Goal: Book appointment/travel/reservation

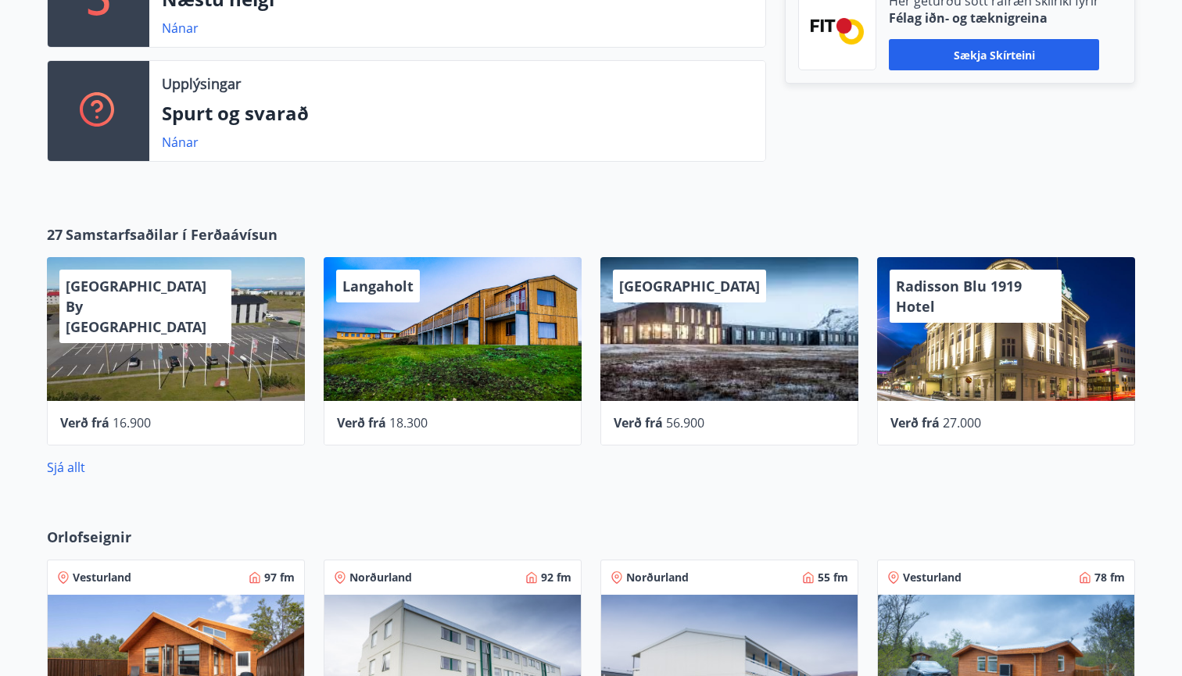
scroll to position [525, 0]
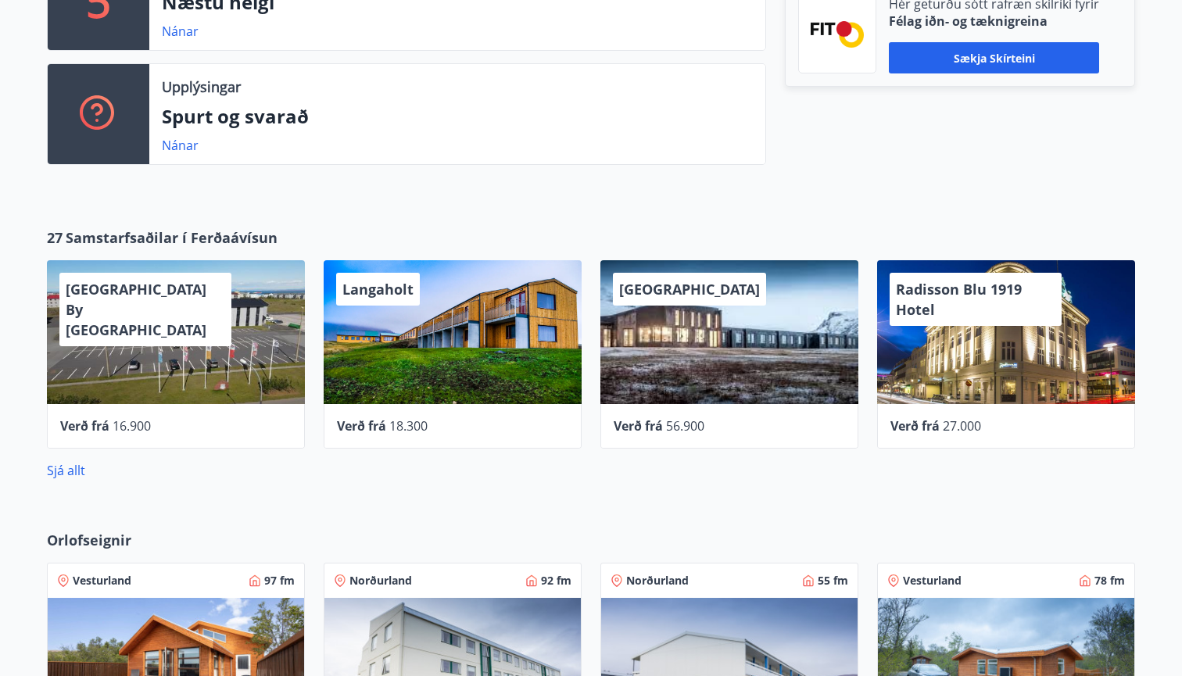
click at [587, 382] on div "UMI Hotel Verð frá 56.900" at bounding box center [720, 345] width 277 height 207
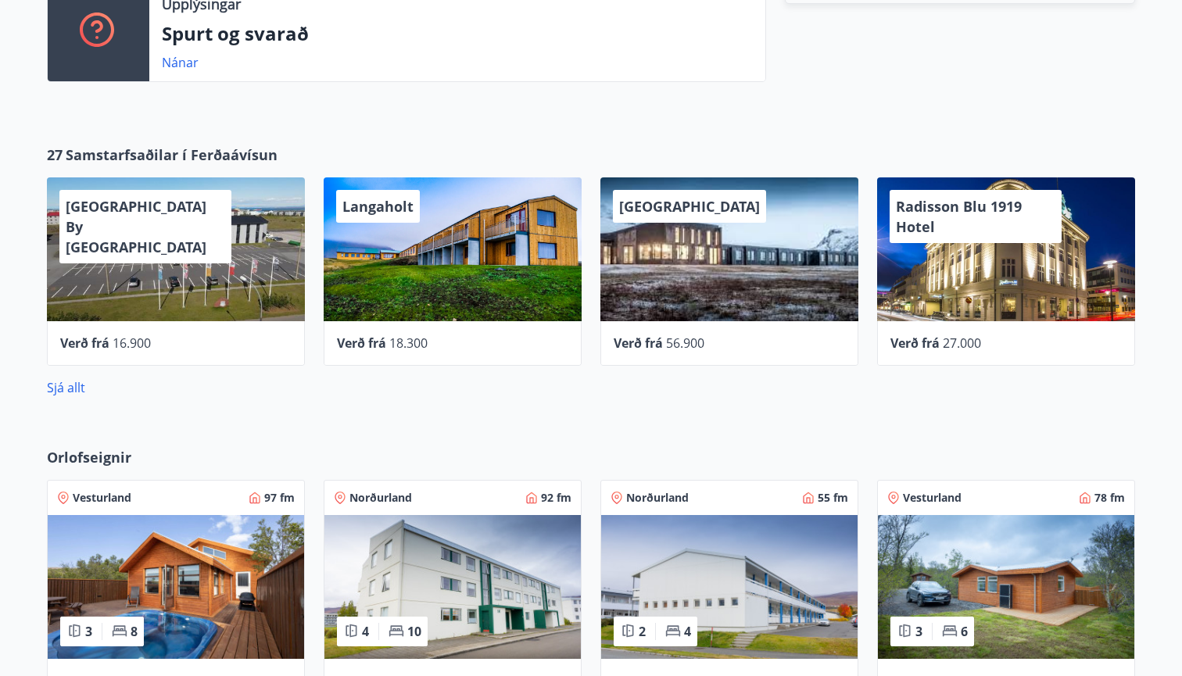
scroll to position [605, 0]
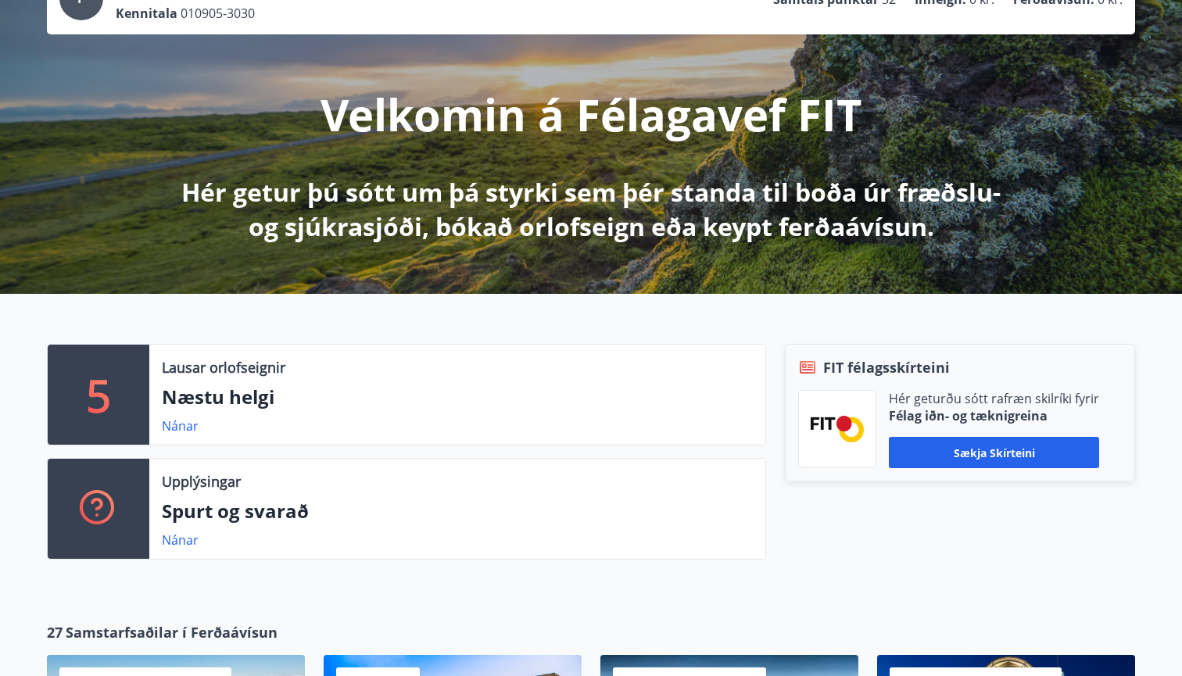
scroll to position [120, 0]
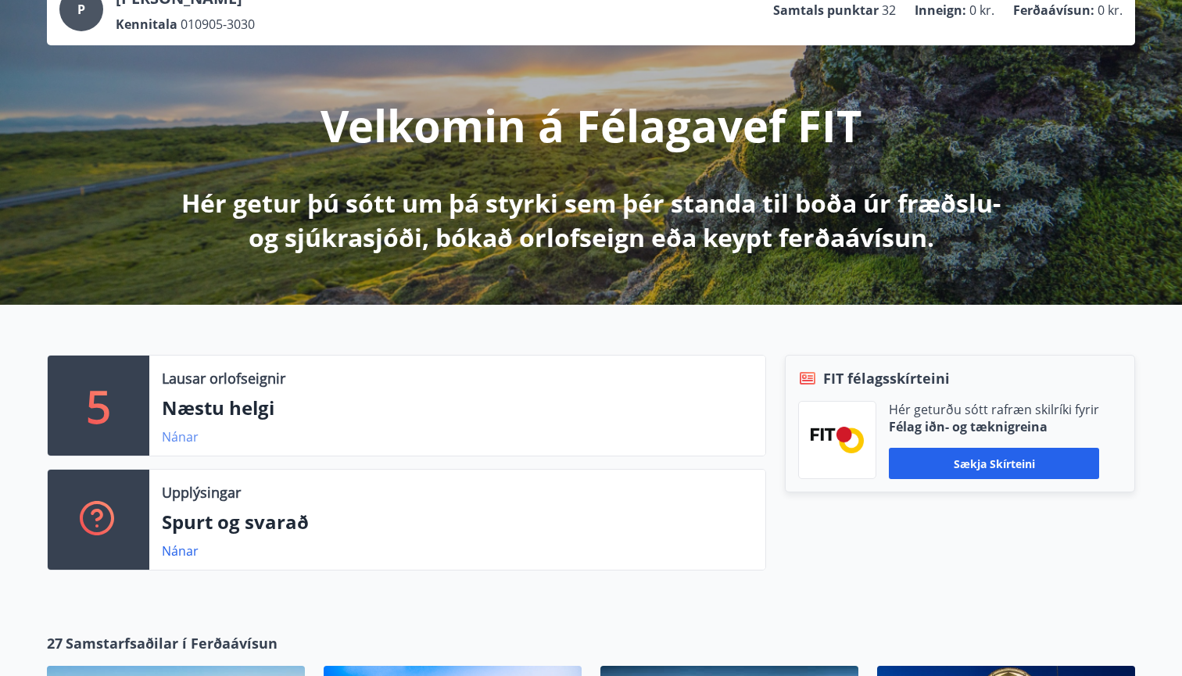
click at [181, 439] on link "Nánar" at bounding box center [180, 436] width 37 height 17
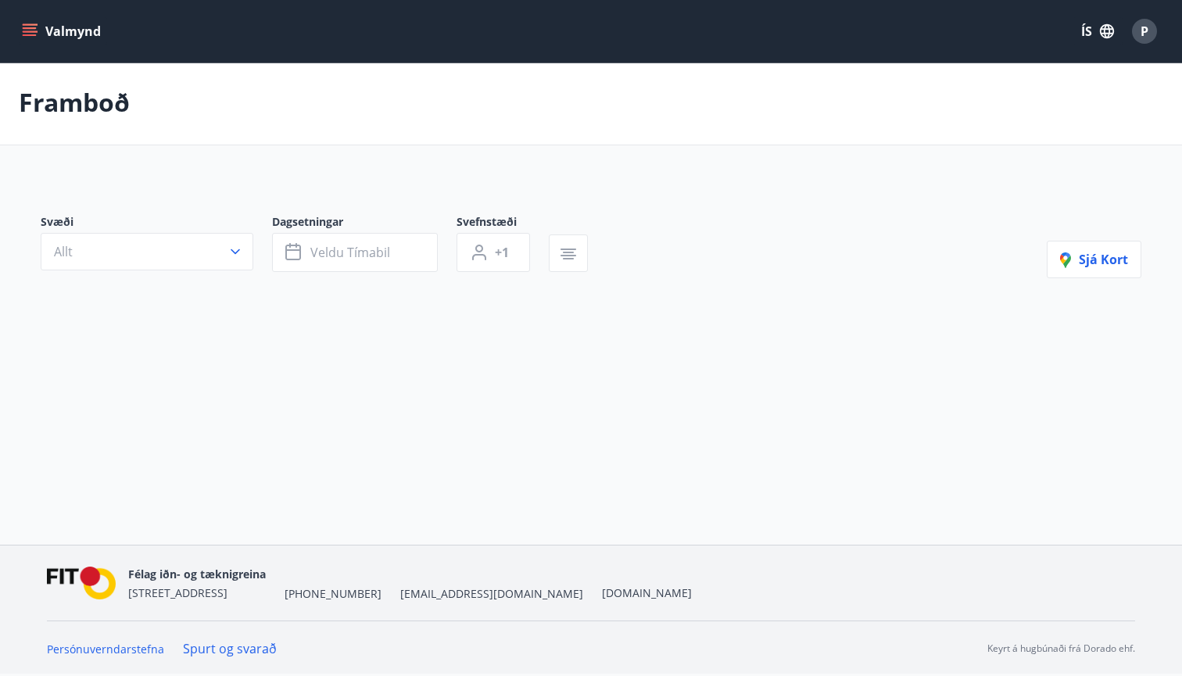
type input "*"
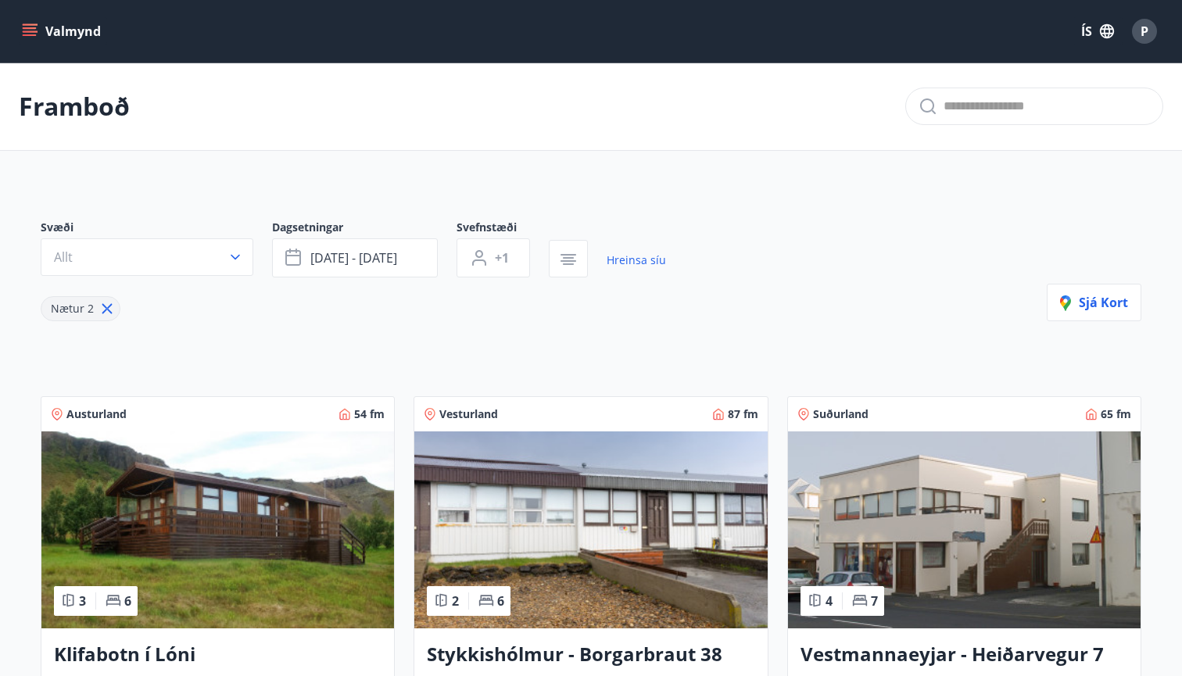
click at [37, 28] on icon "menu" at bounding box center [30, 31] width 16 height 16
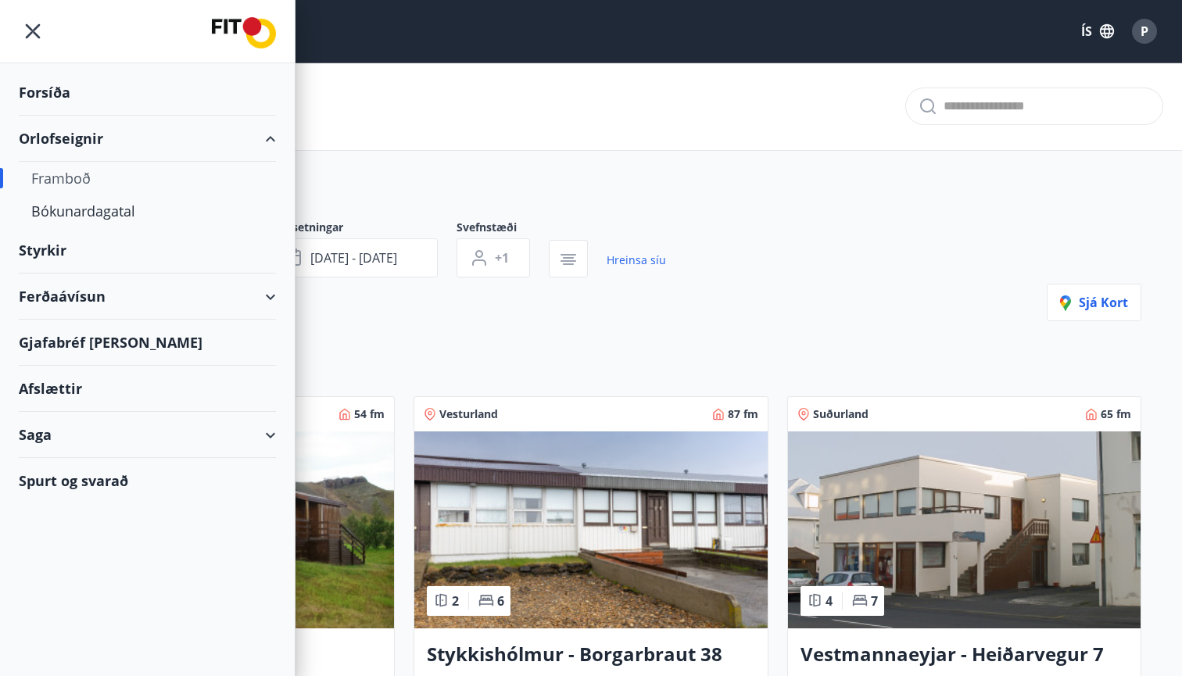
click at [56, 95] on div "Forsíða" at bounding box center [147, 93] width 257 height 46
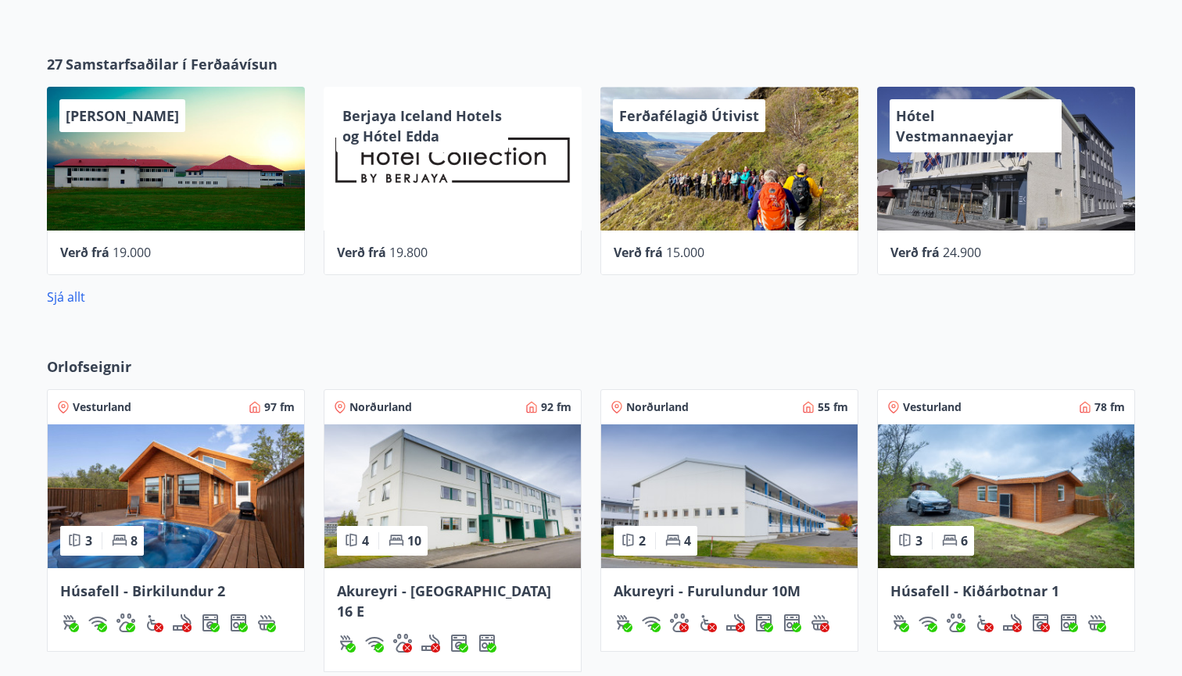
scroll to position [863, 0]
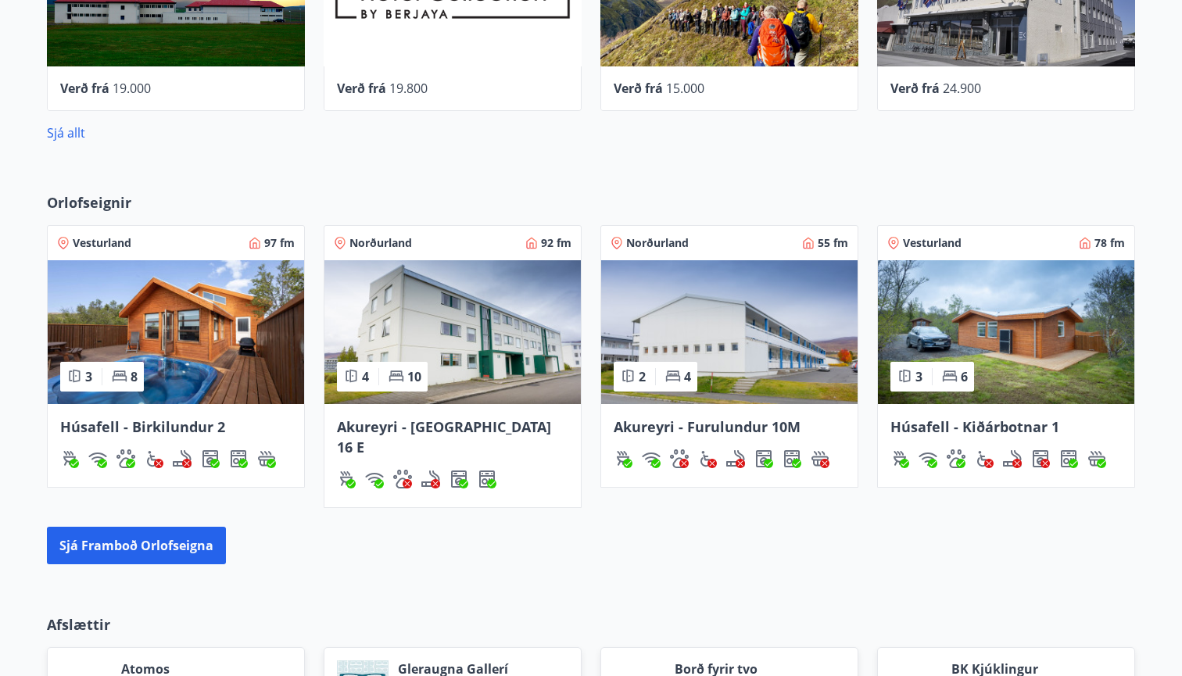
click at [225, 324] on img at bounding box center [176, 332] width 256 height 144
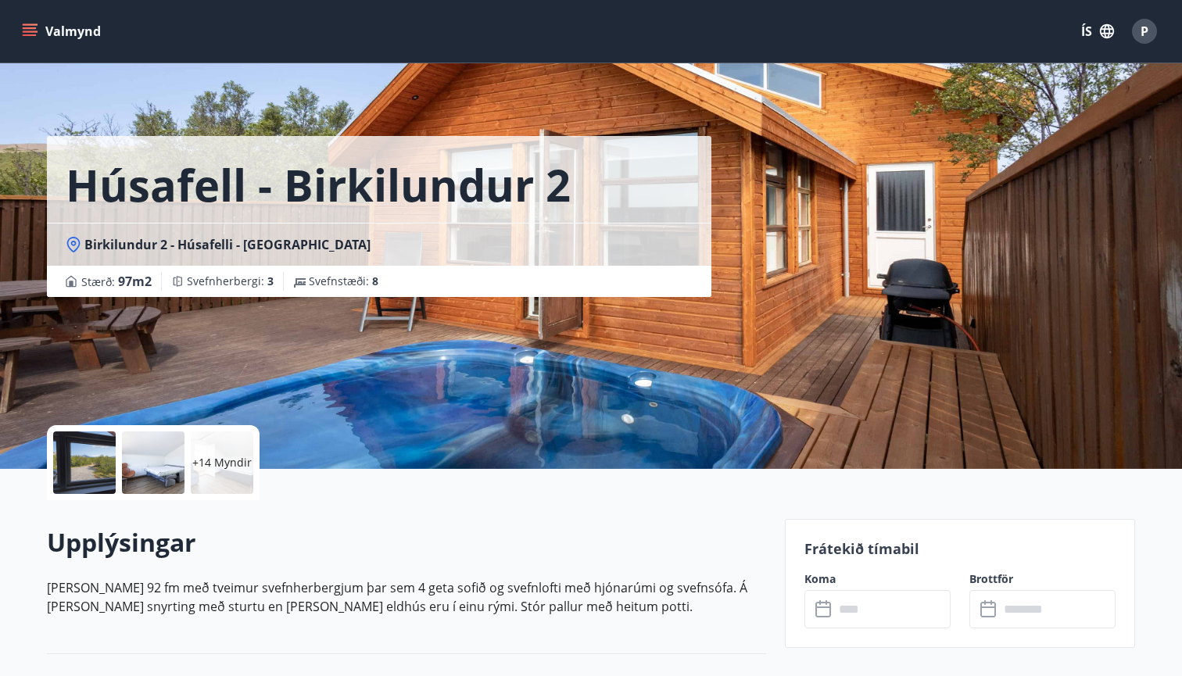
click at [91, 461] on div at bounding box center [84, 463] width 63 height 63
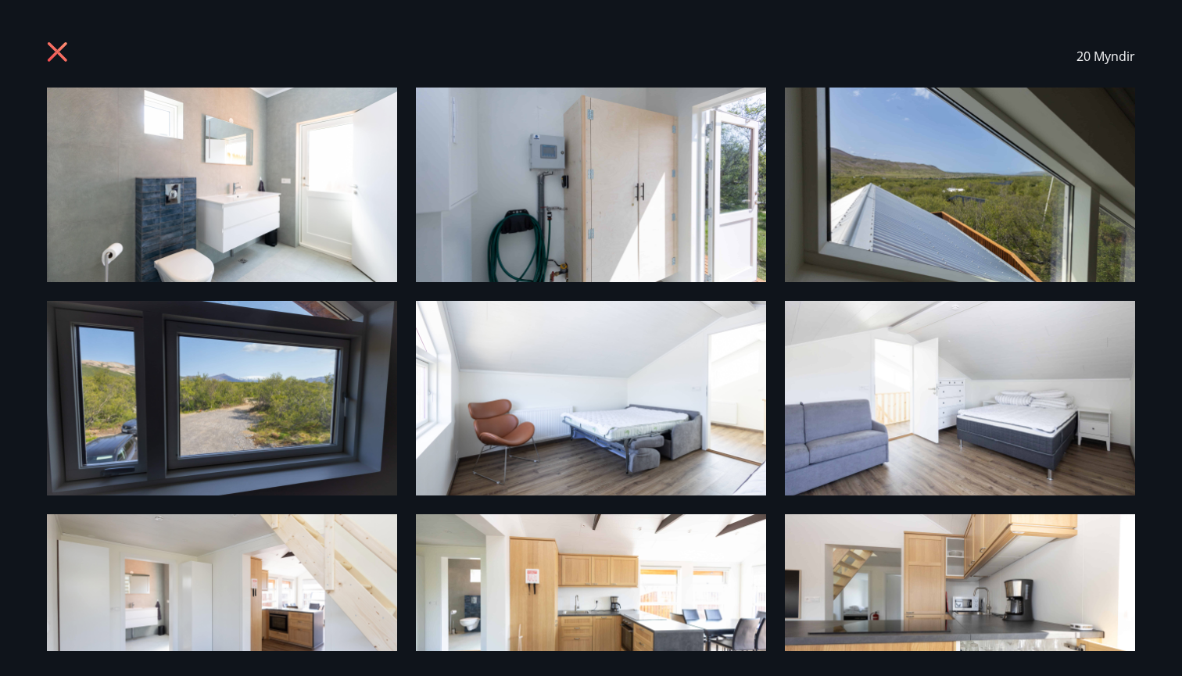
click at [858, 213] on img at bounding box center [960, 185] width 350 height 195
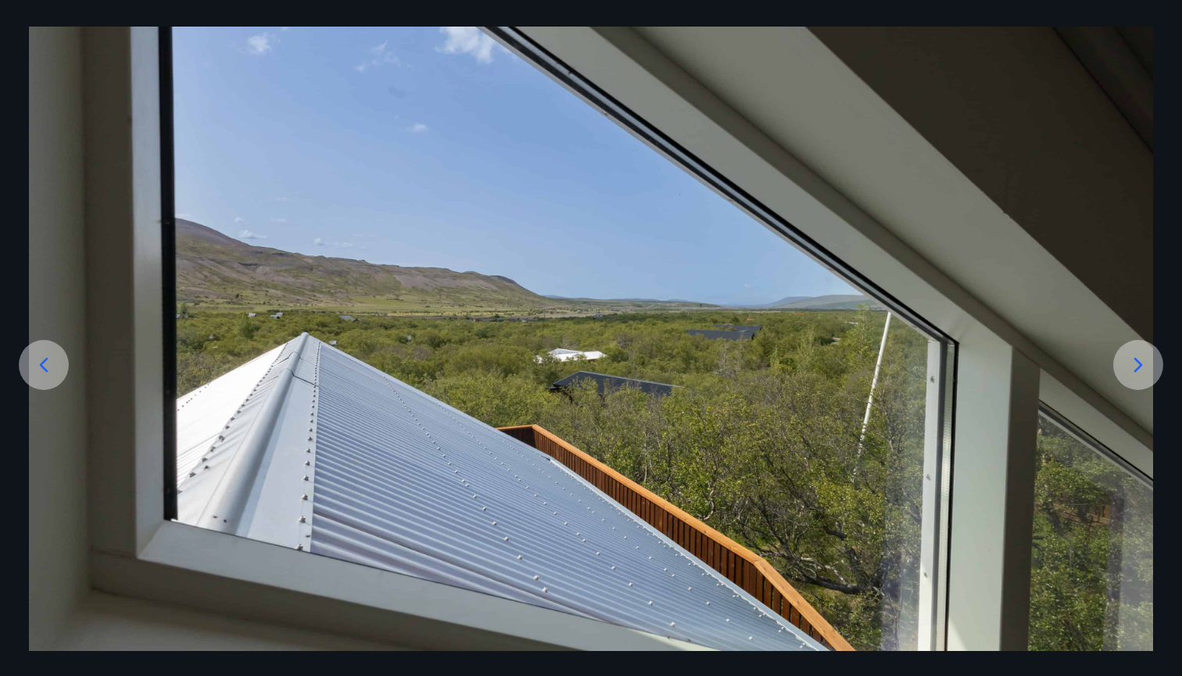
scroll to position [61, 0]
click at [1141, 383] on div at bounding box center [1138, 365] width 50 height 50
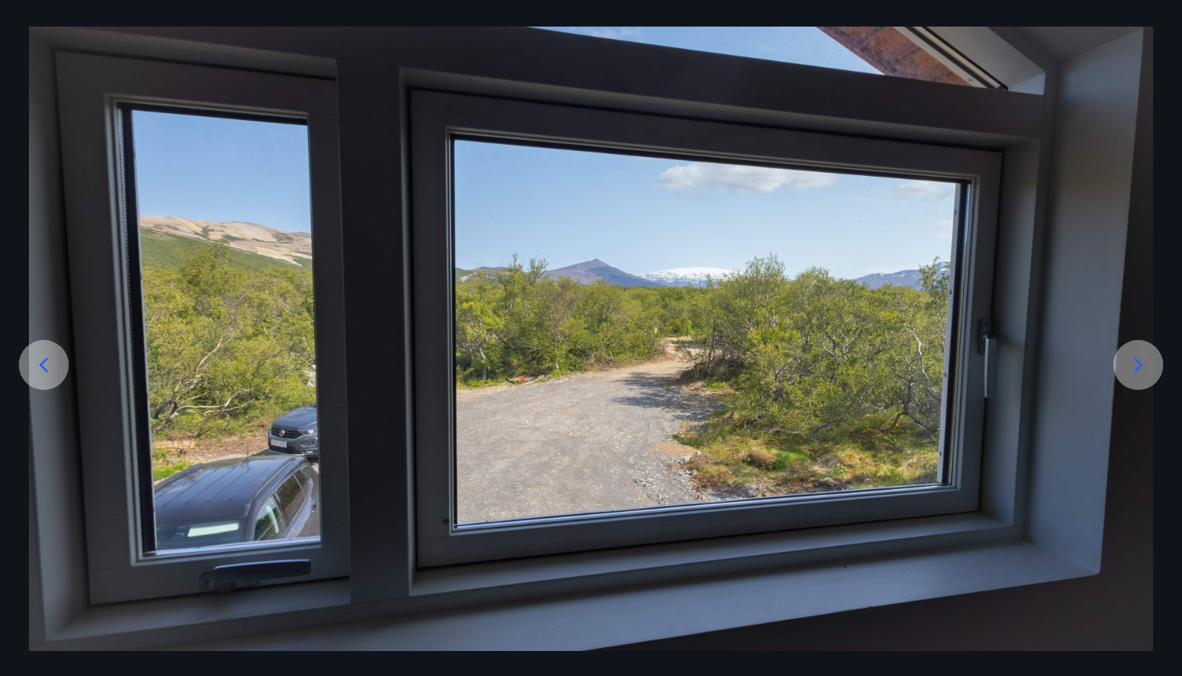
click at [1141, 383] on div at bounding box center [1138, 365] width 50 height 50
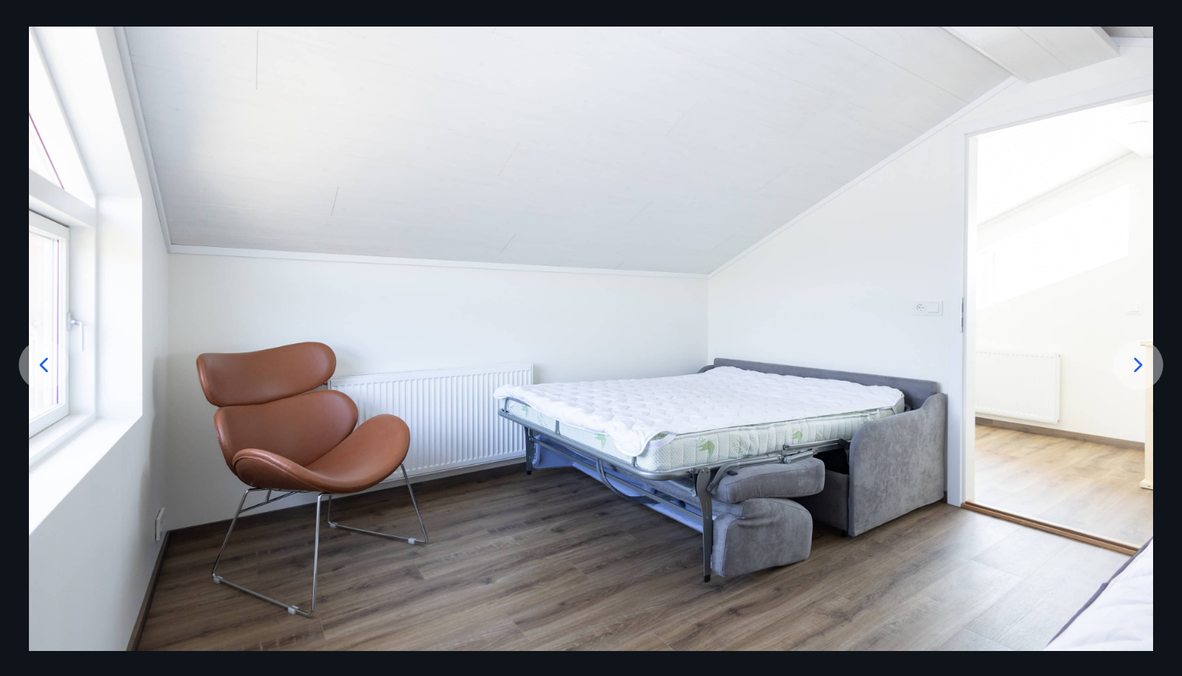
click at [1141, 383] on div at bounding box center [1138, 365] width 50 height 50
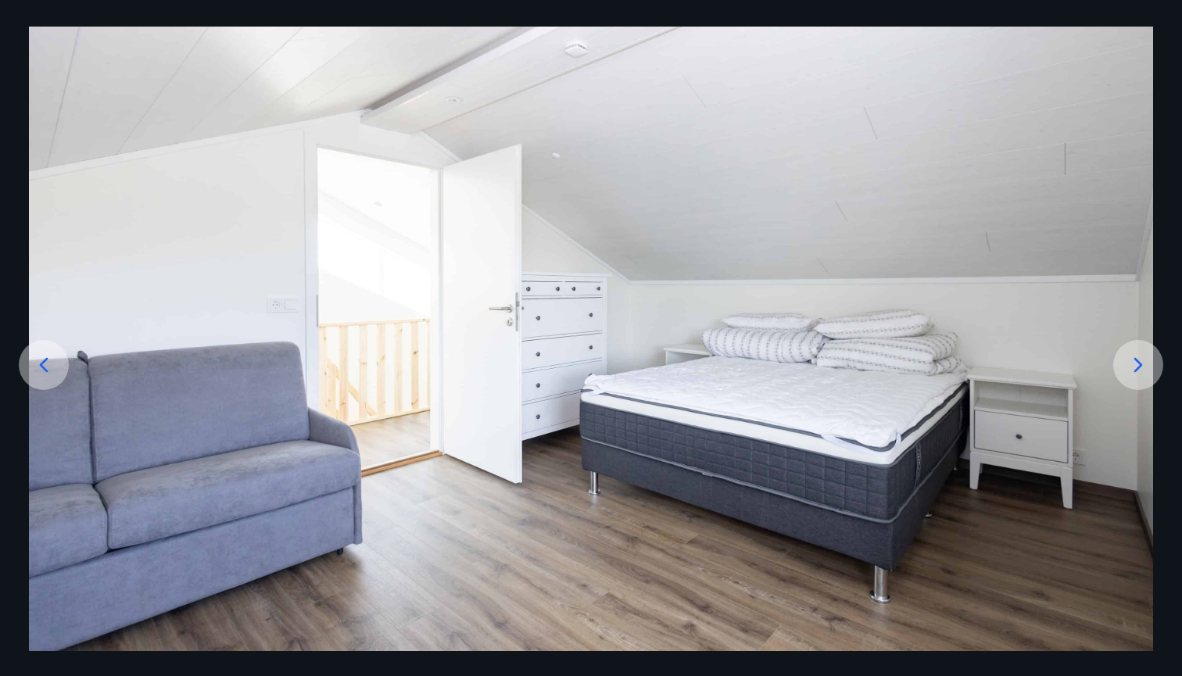
click at [1141, 383] on div at bounding box center [1138, 365] width 50 height 50
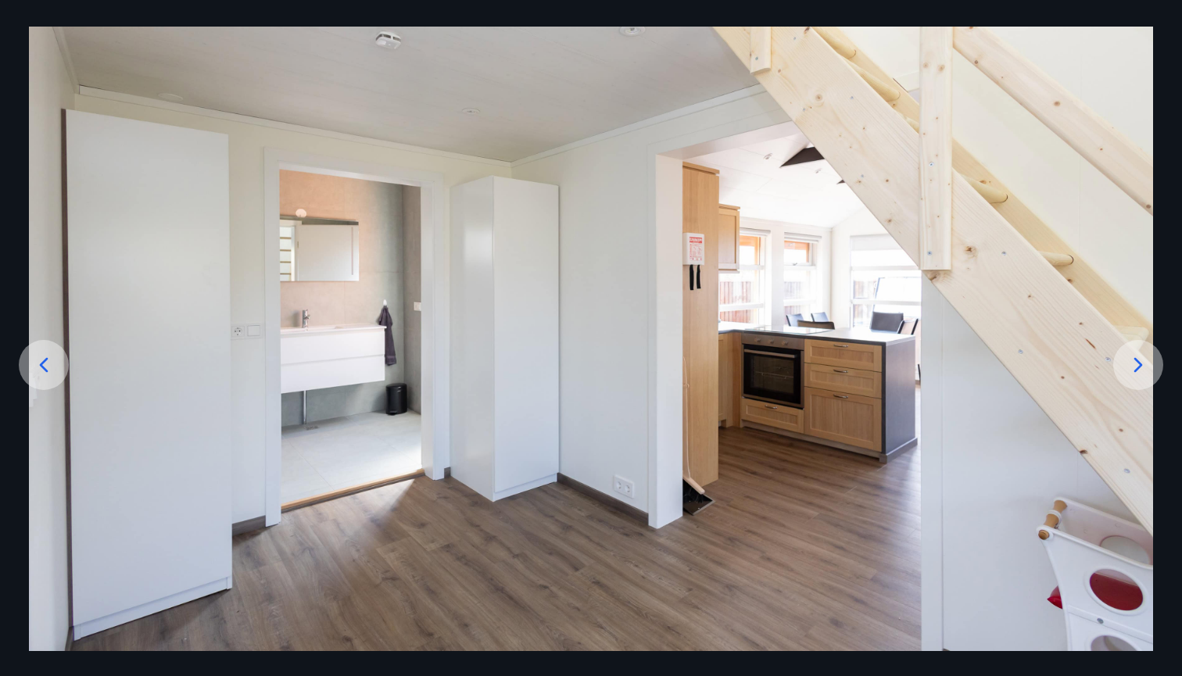
click at [1141, 383] on div at bounding box center [1138, 365] width 50 height 50
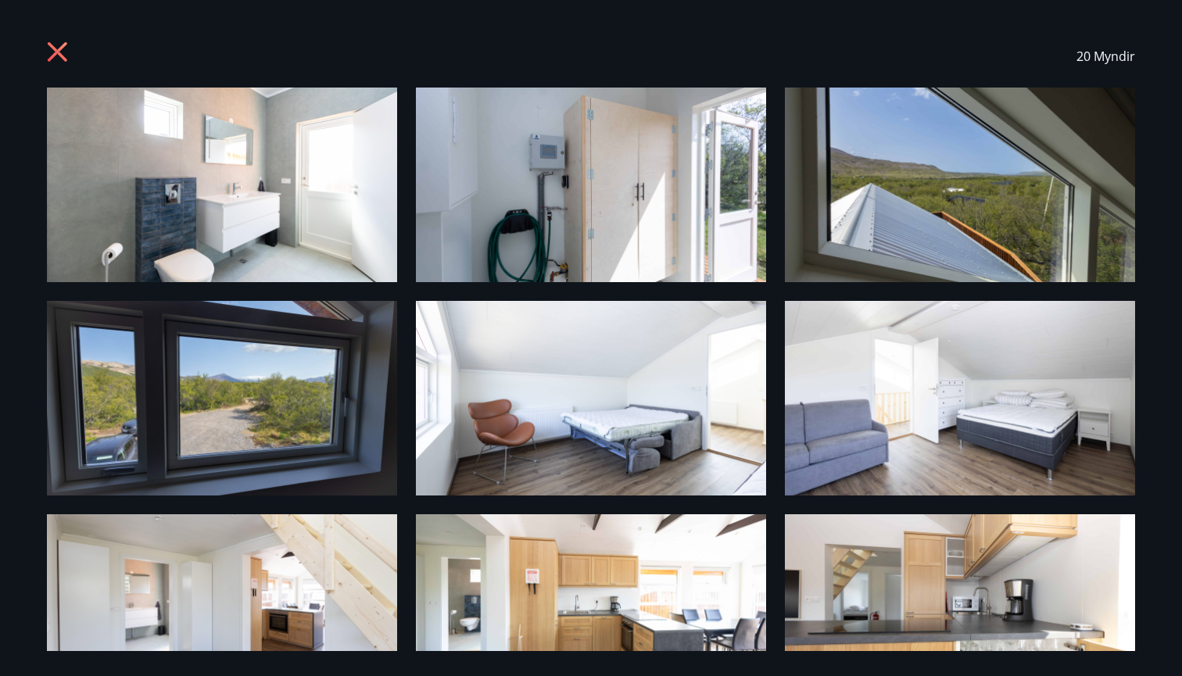
click at [58, 61] on icon at bounding box center [59, 53] width 25 height 25
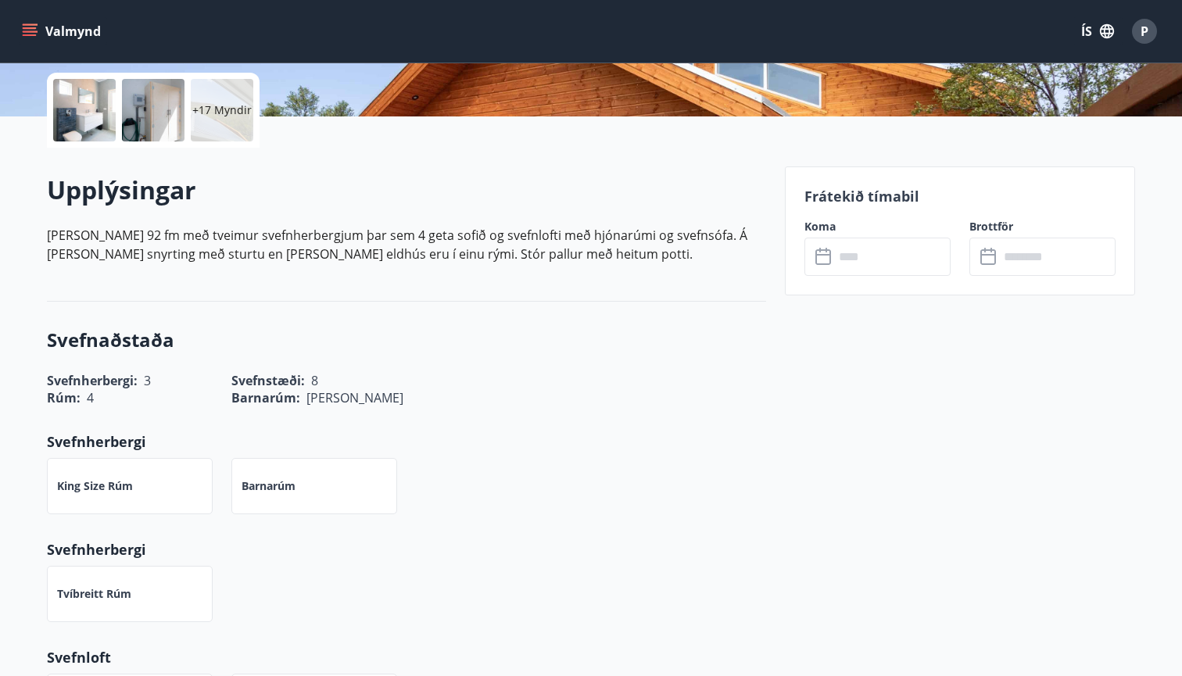
scroll to position [353, 0]
click at [857, 265] on input "text" at bounding box center [892, 256] width 116 height 38
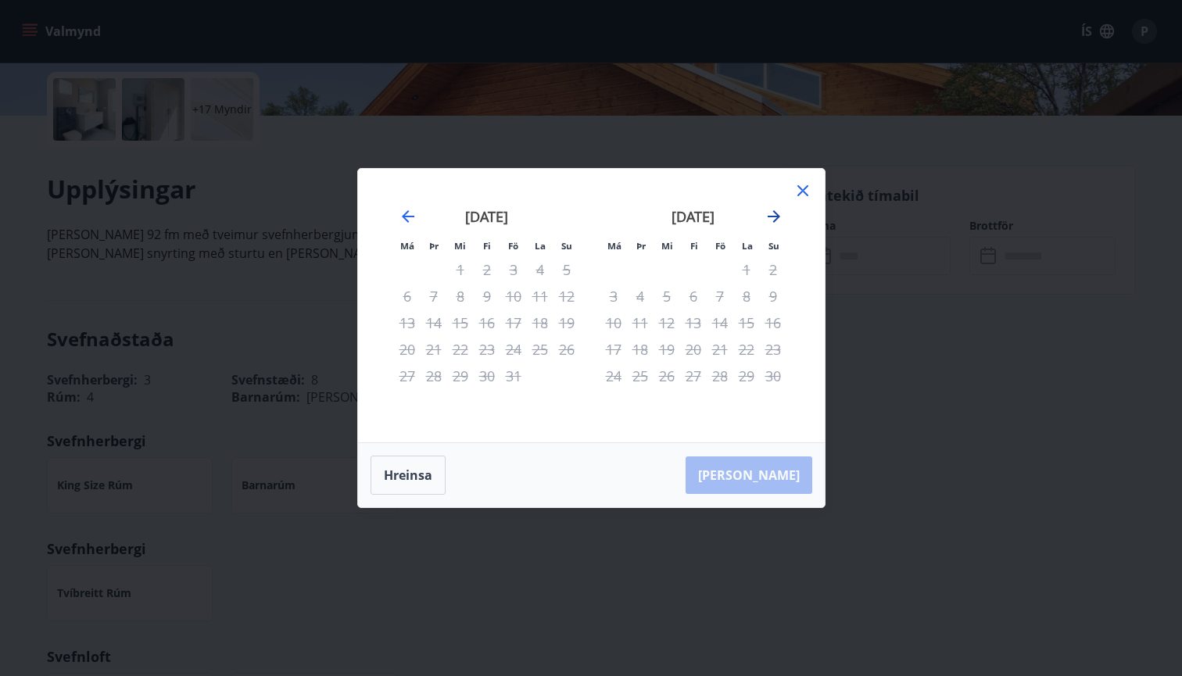
click at [781, 211] on icon "Move forward to switch to the next month." at bounding box center [774, 216] width 19 height 19
click at [780, 211] on icon "Move forward to switch to the next month." at bounding box center [774, 216] width 19 height 19
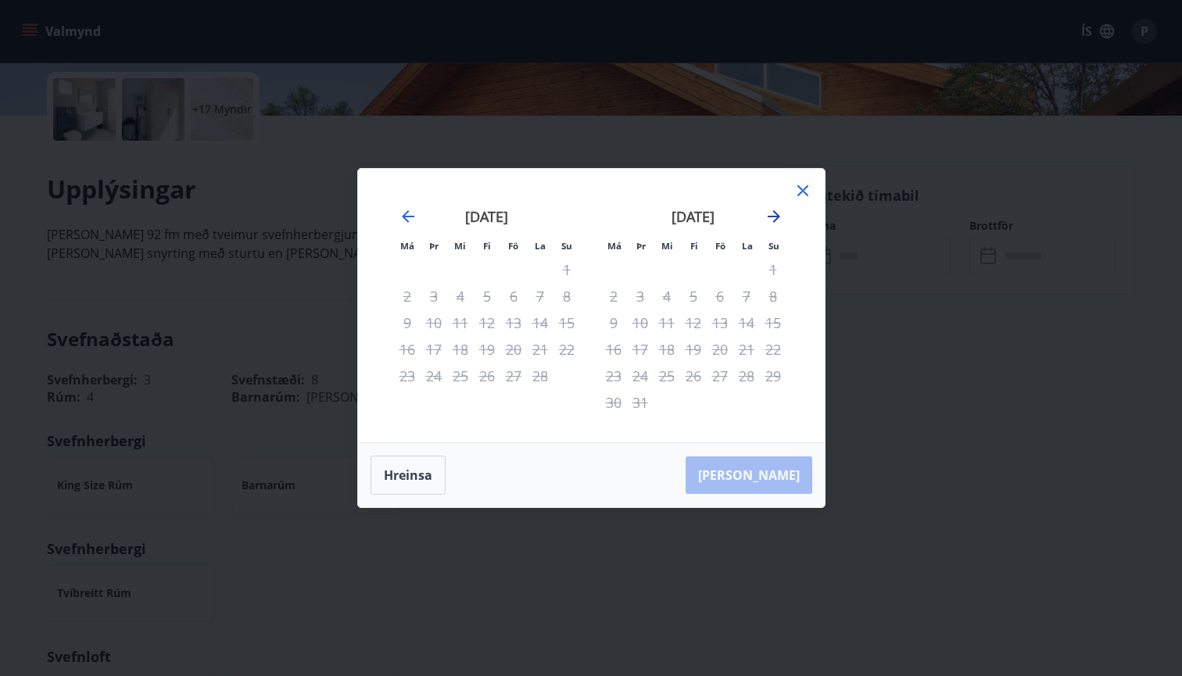
click at [780, 211] on icon "Move forward to switch to the next month." at bounding box center [774, 216] width 19 height 19
click at [775, 216] on icon "Move forward to switch to the next month." at bounding box center [774, 216] width 13 height 13
click at [797, 190] on icon at bounding box center [803, 190] width 19 height 19
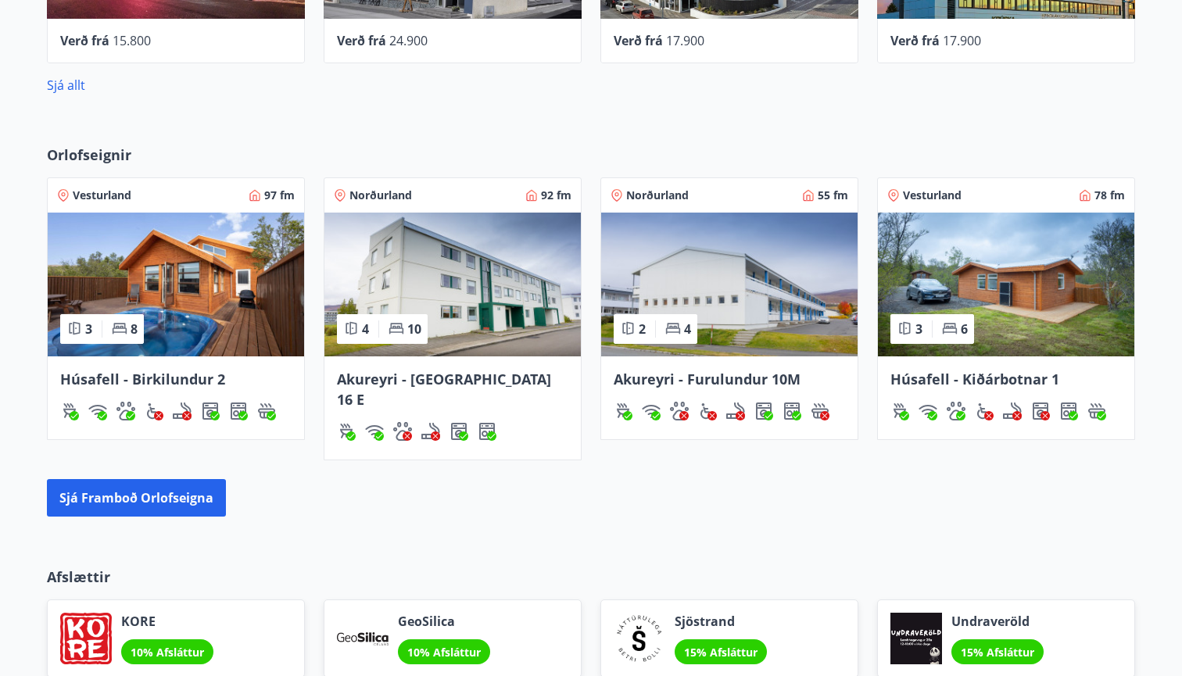
scroll to position [912, 0]
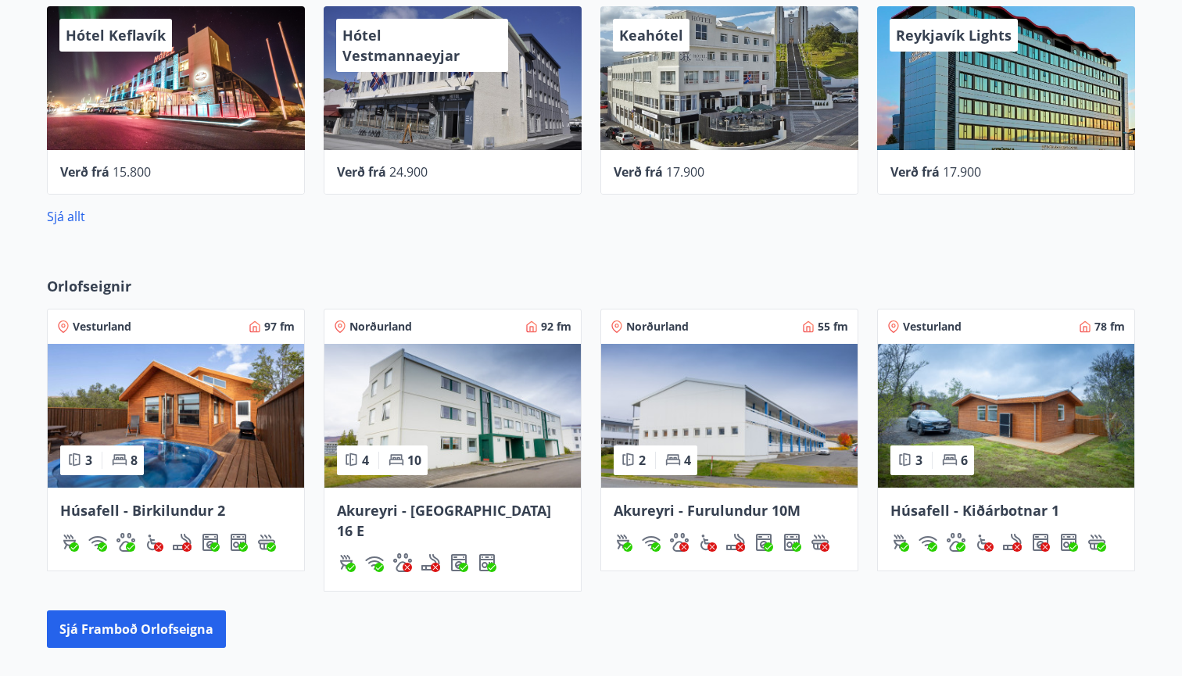
click at [976, 396] on img at bounding box center [1006, 416] width 256 height 144
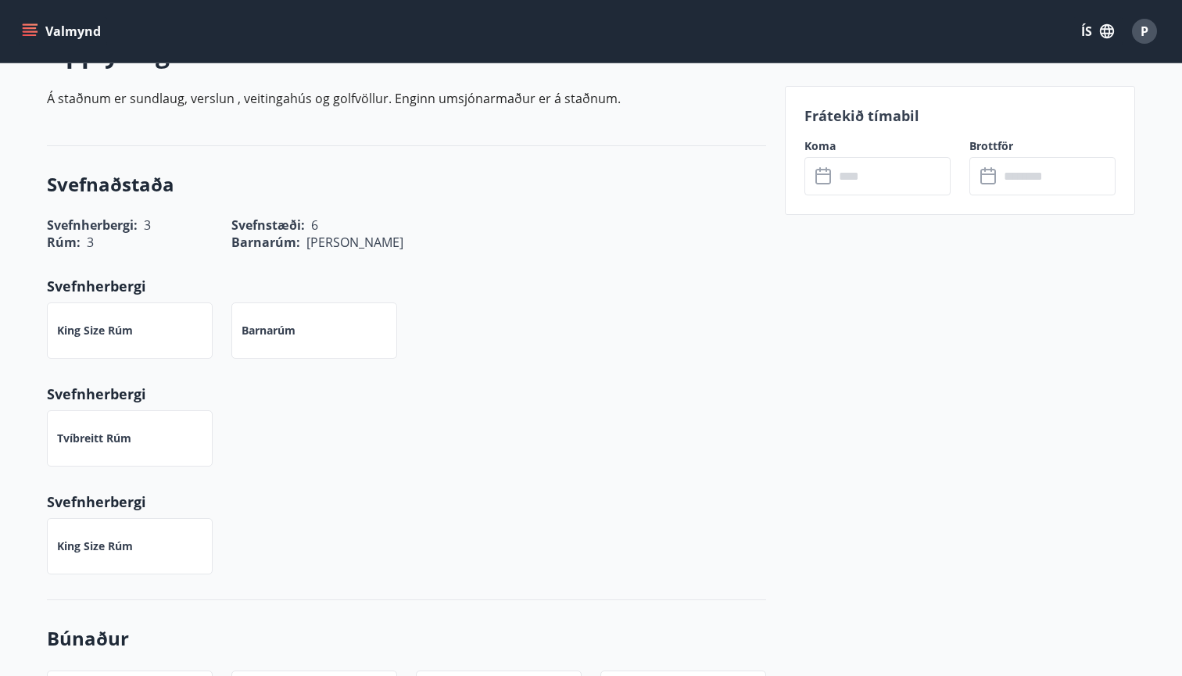
scroll to position [490, 0]
click at [855, 188] on input "text" at bounding box center [892, 176] width 116 height 38
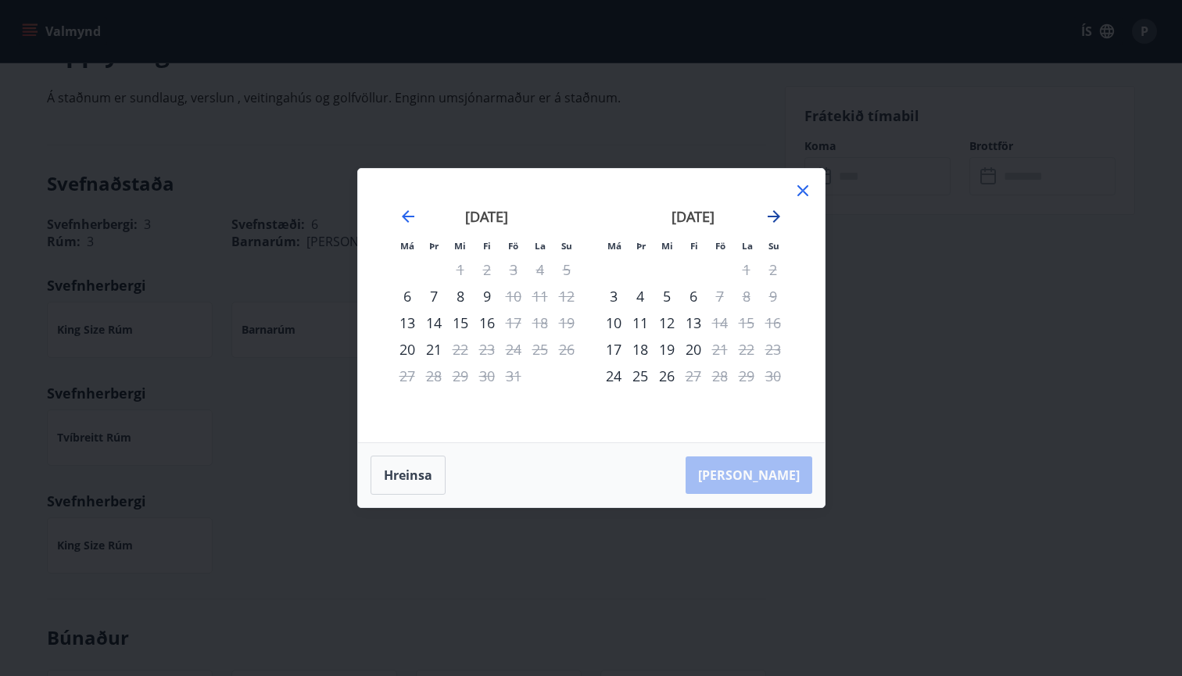
click at [774, 222] on icon "Move forward to switch to the next month." at bounding box center [774, 216] width 19 height 19
click at [722, 312] on div "19" at bounding box center [720, 323] width 27 height 27
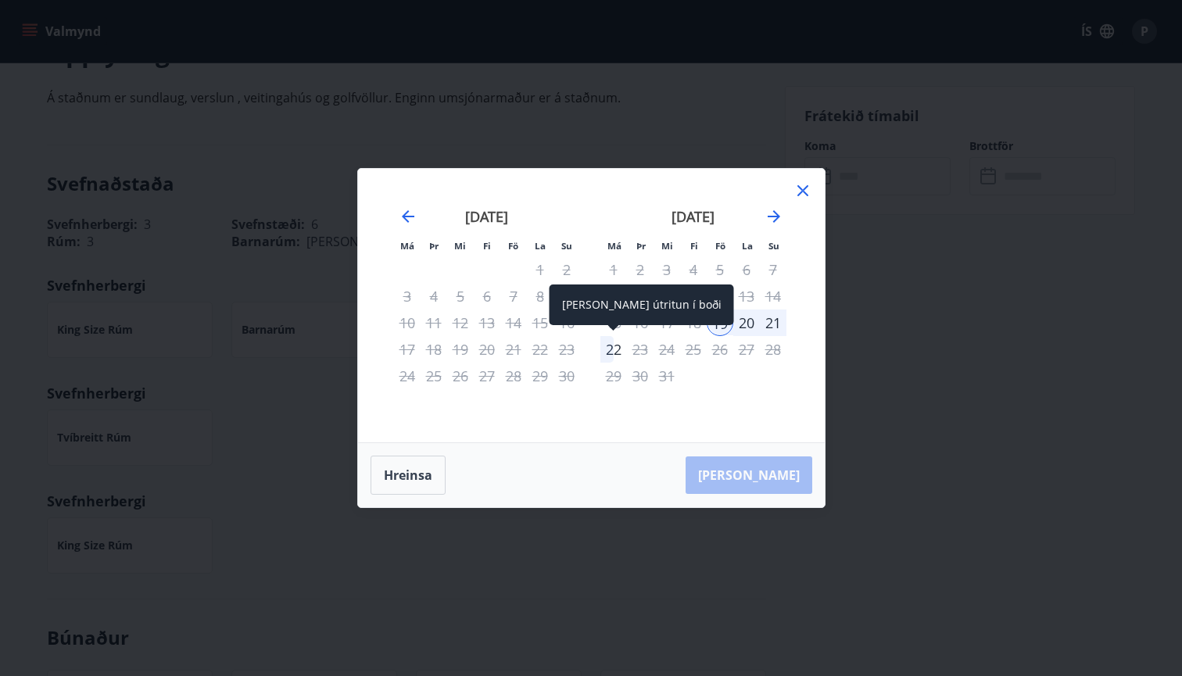
click at [604, 354] on div "22" at bounding box center [613, 349] width 27 height 27
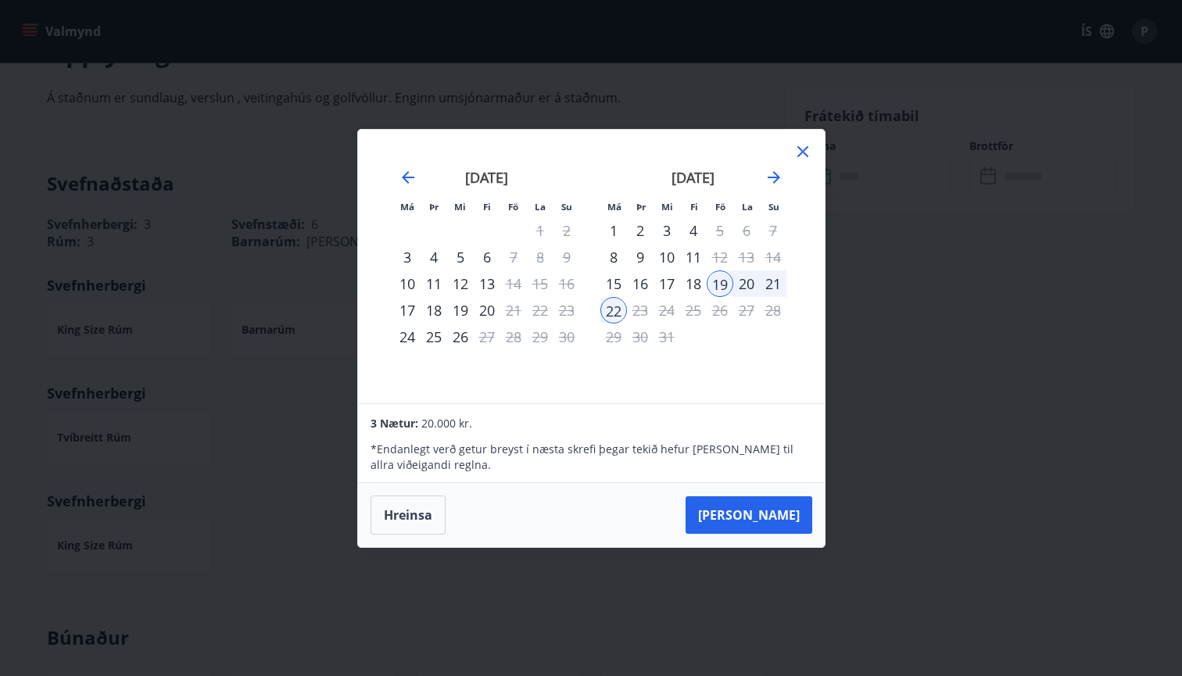
click at [805, 157] on icon at bounding box center [803, 151] width 19 height 19
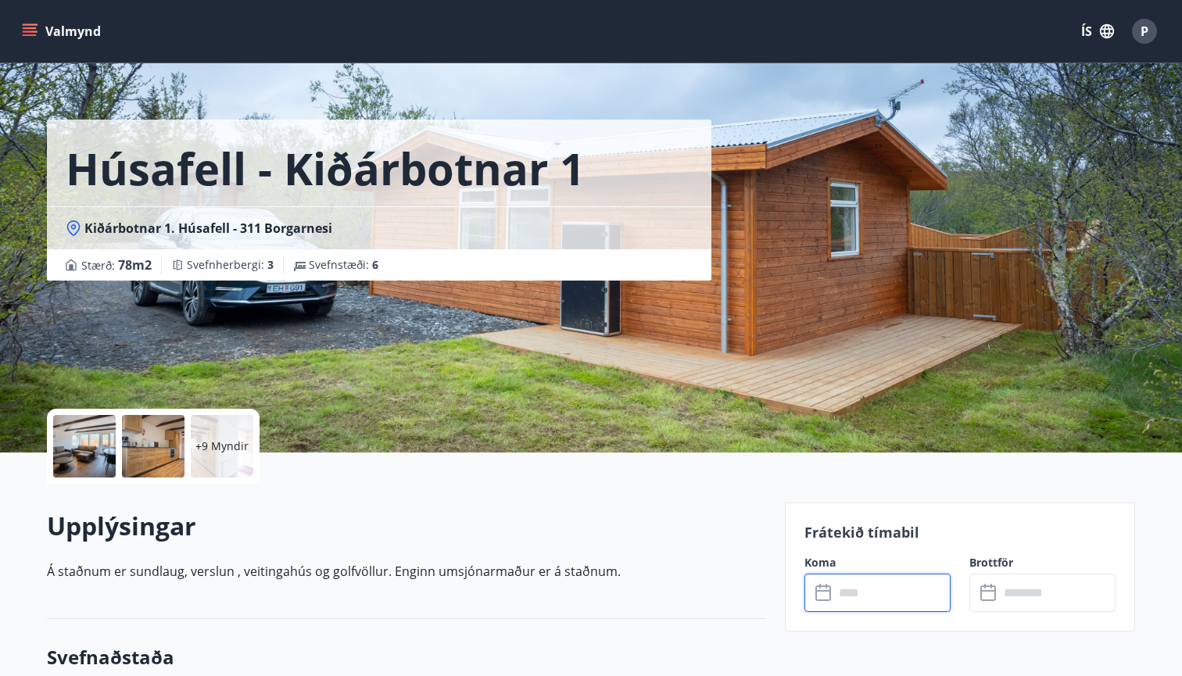
scroll to position [12, 0]
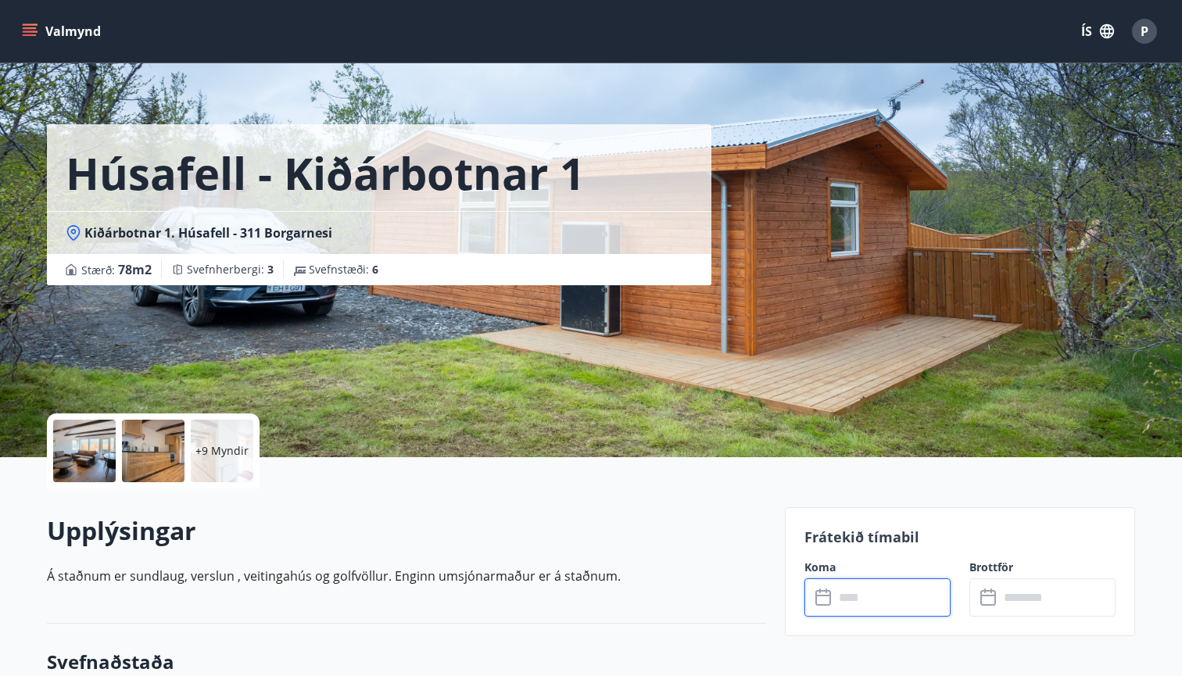
click at [60, 468] on div at bounding box center [84, 451] width 63 height 63
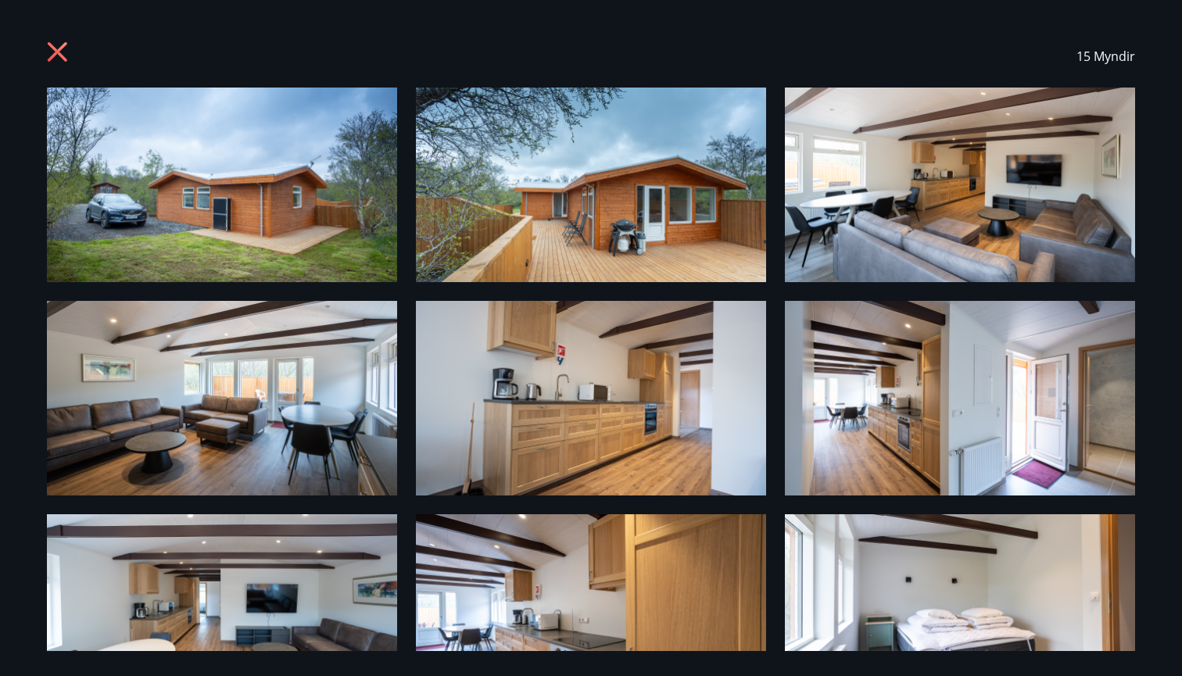
click at [62, 45] on icon at bounding box center [59, 53] width 25 height 25
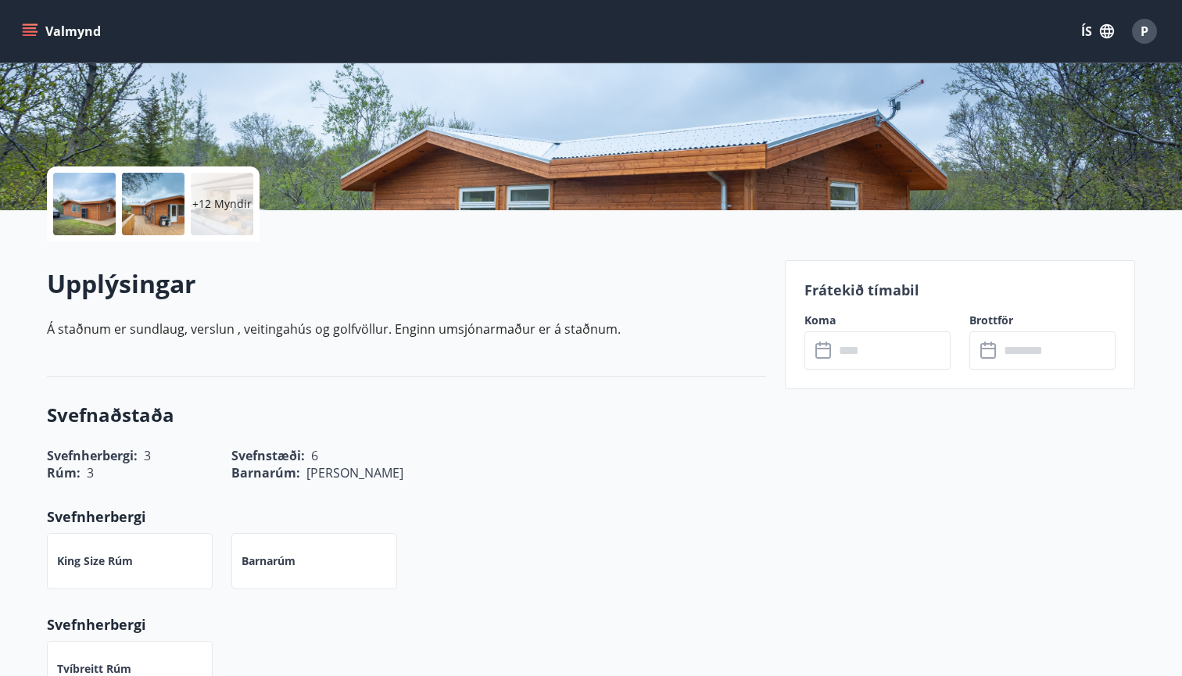
scroll to position [198, 0]
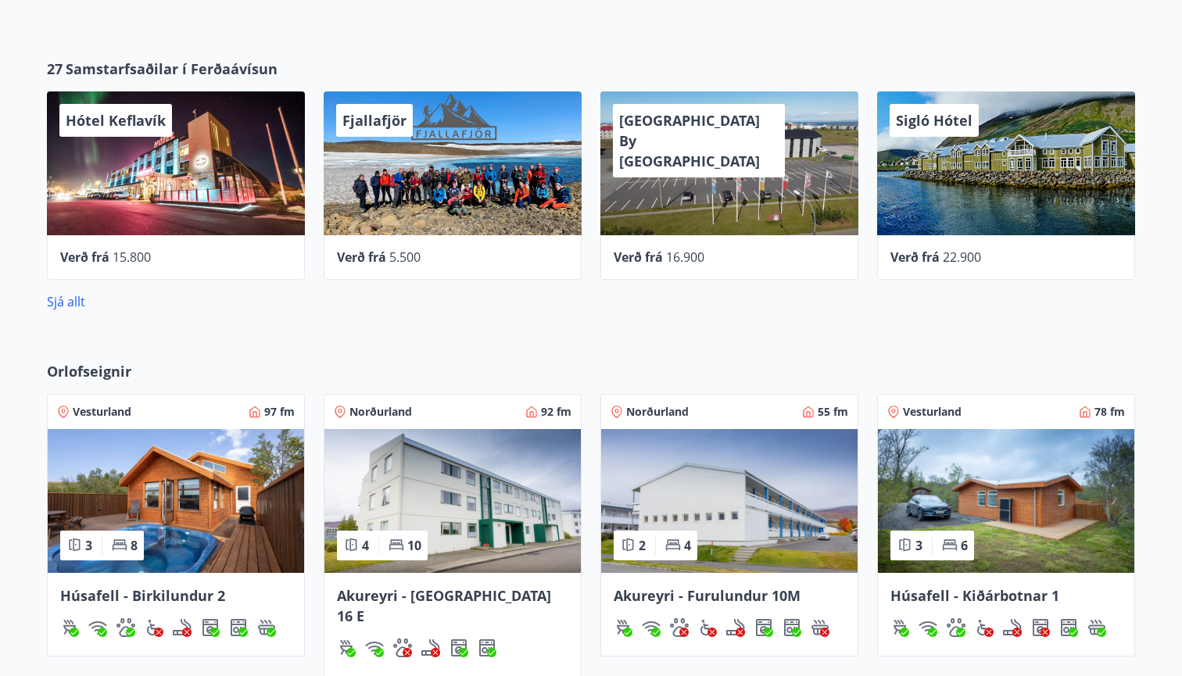
scroll to position [699, 0]
